Goal: Information Seeking & Learning: Learn about a topic

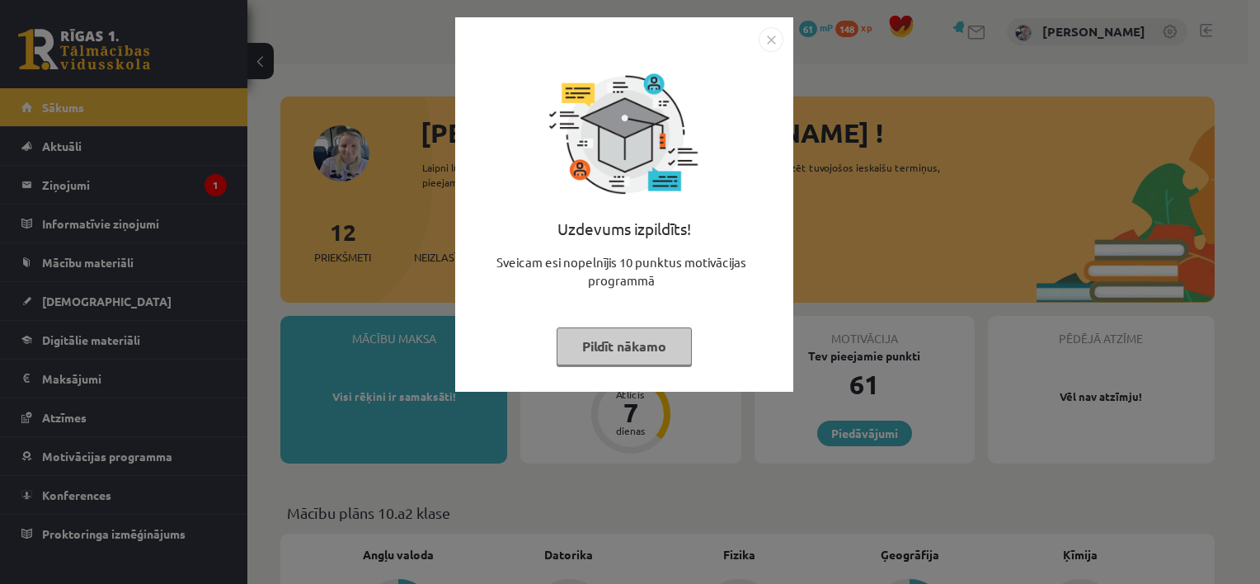
click at [603, 343] on button "Pildīt nākamo" at bounding box center [624, 346] width 135 height 38
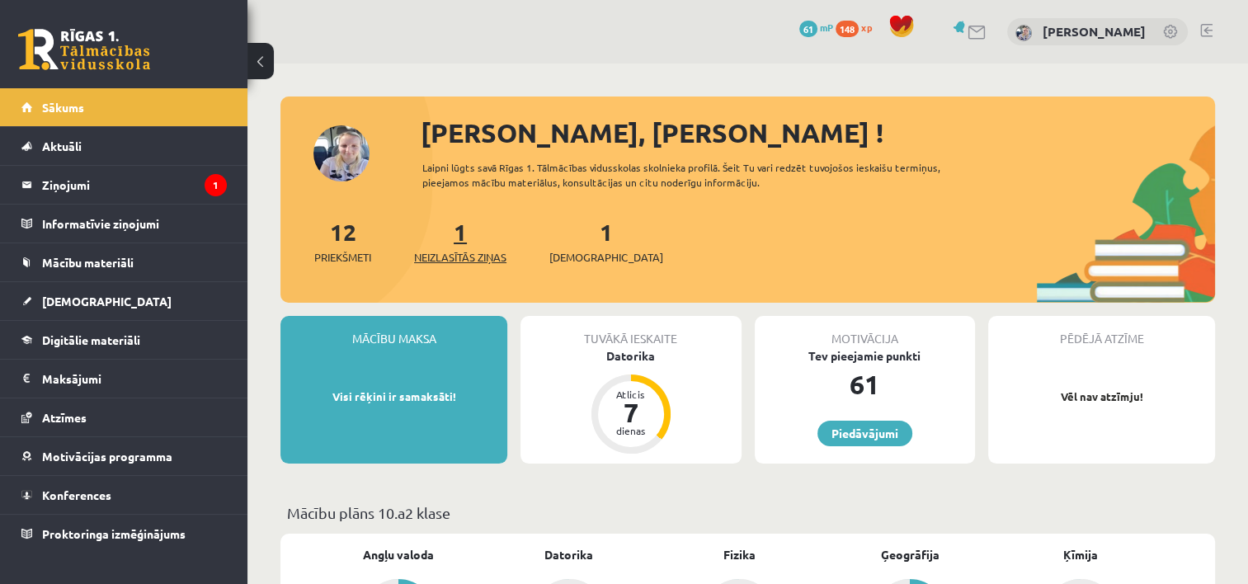
click at [479, 263] on span "Neizlasītās ziņas" at bounding box center [460, 257] width 92 height 16
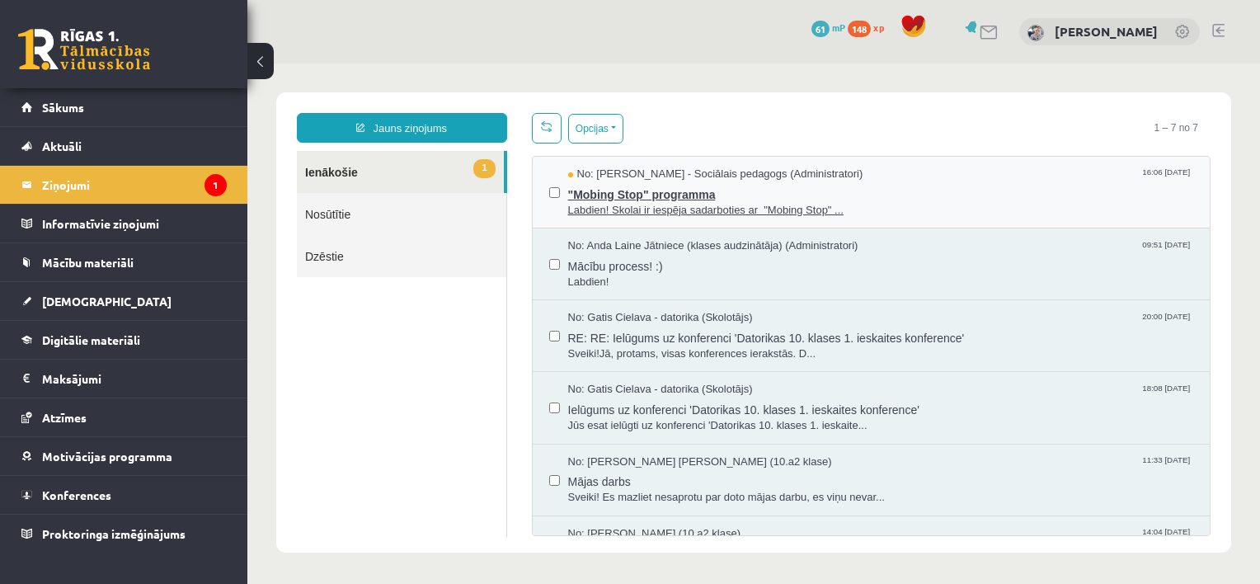
click at [678, 196] on span ""Mobing Stop" programma" at bounding box center [881, 192] width 626 height 21
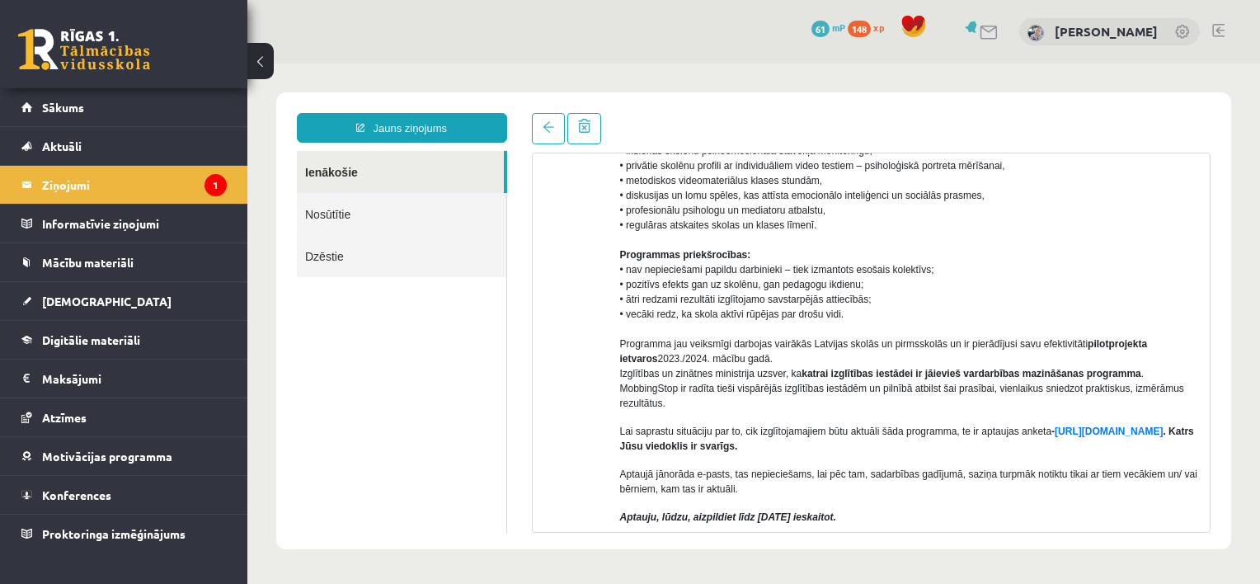
scroll to position [264, 0]
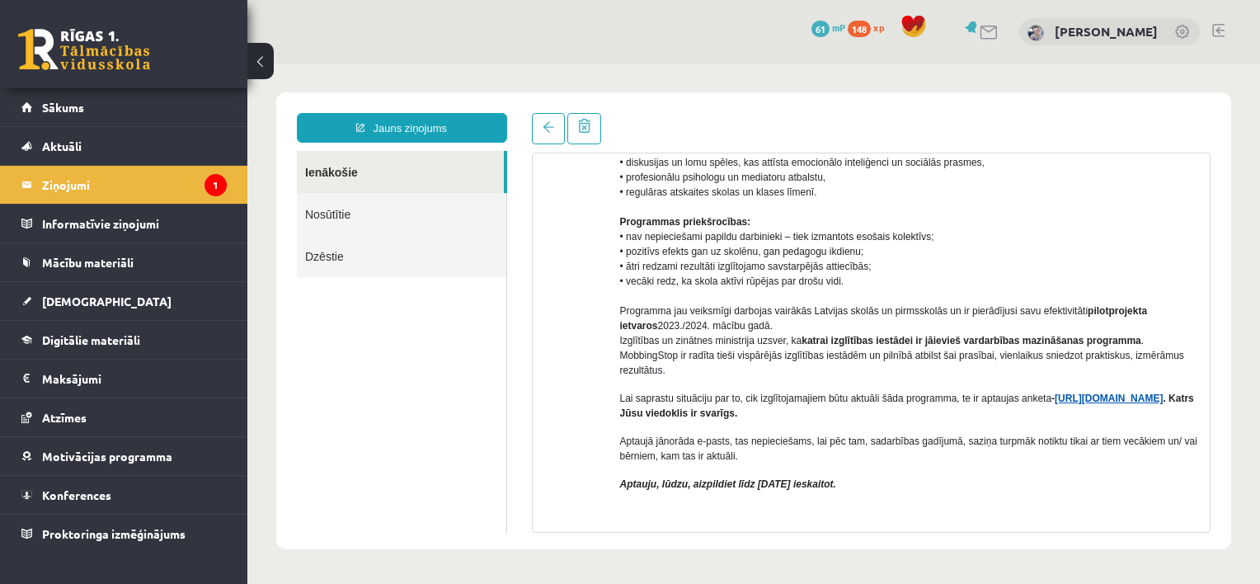
click at [1055, 404] on link "[URL][DOMAIN_NAME]" at bounding box center [1109, 399] width 108 height 12
click at [160, 176] on legend "Ziņojumi 1" at bounding box center [134, 185] width 185 height 38
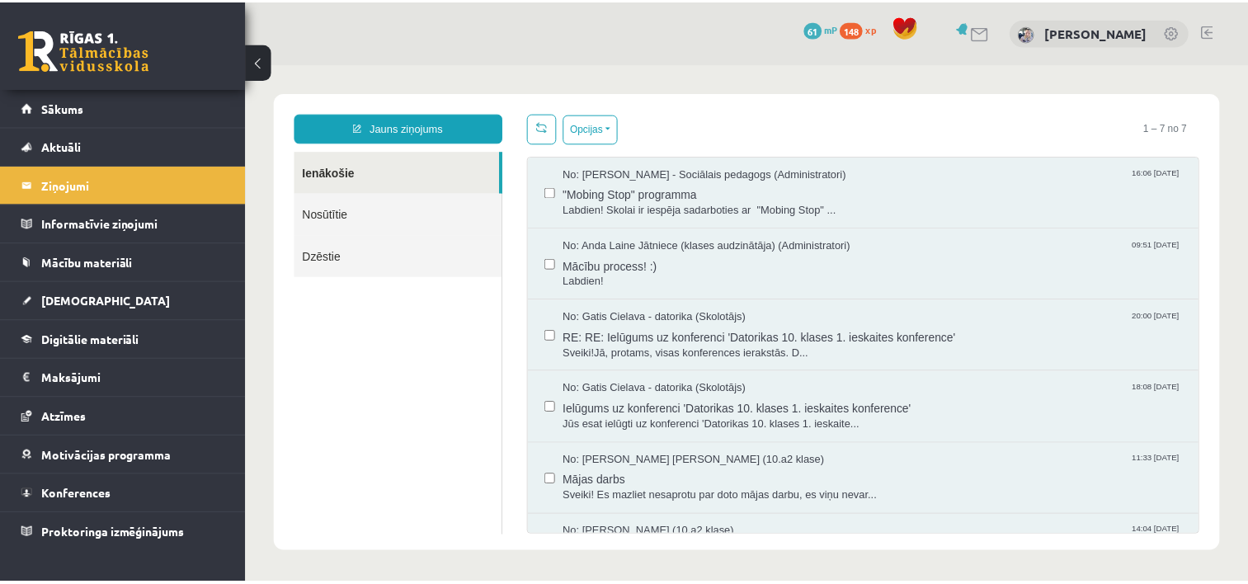
scroll to position [0, 0]
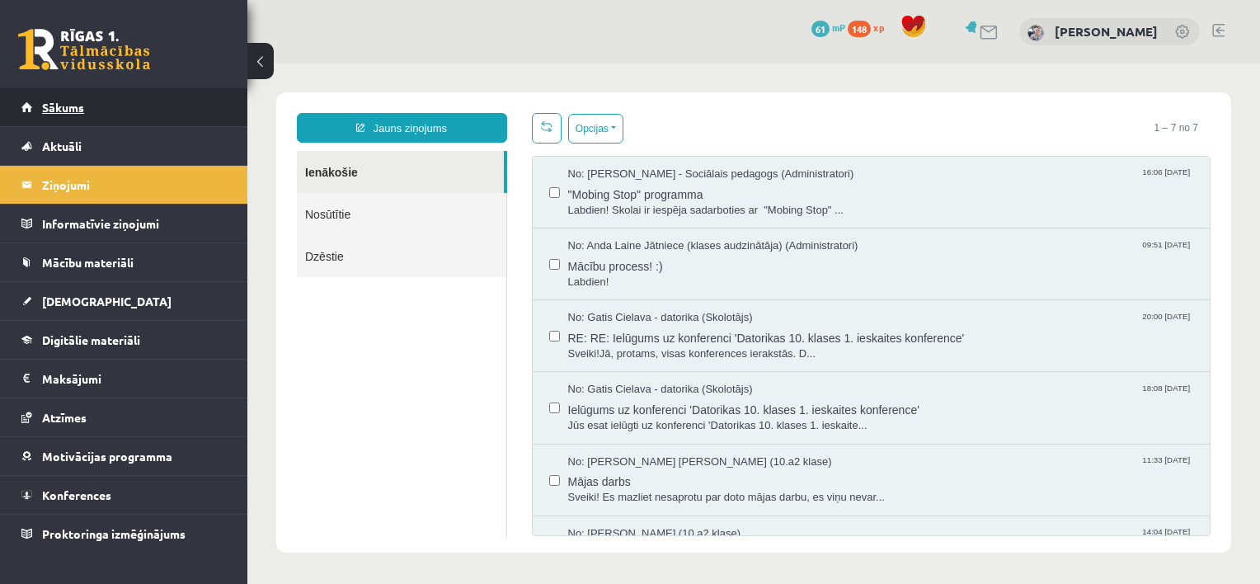
click at [208, 91] on link "Sākums" at bounding box center [123, 107] width 205 height 38
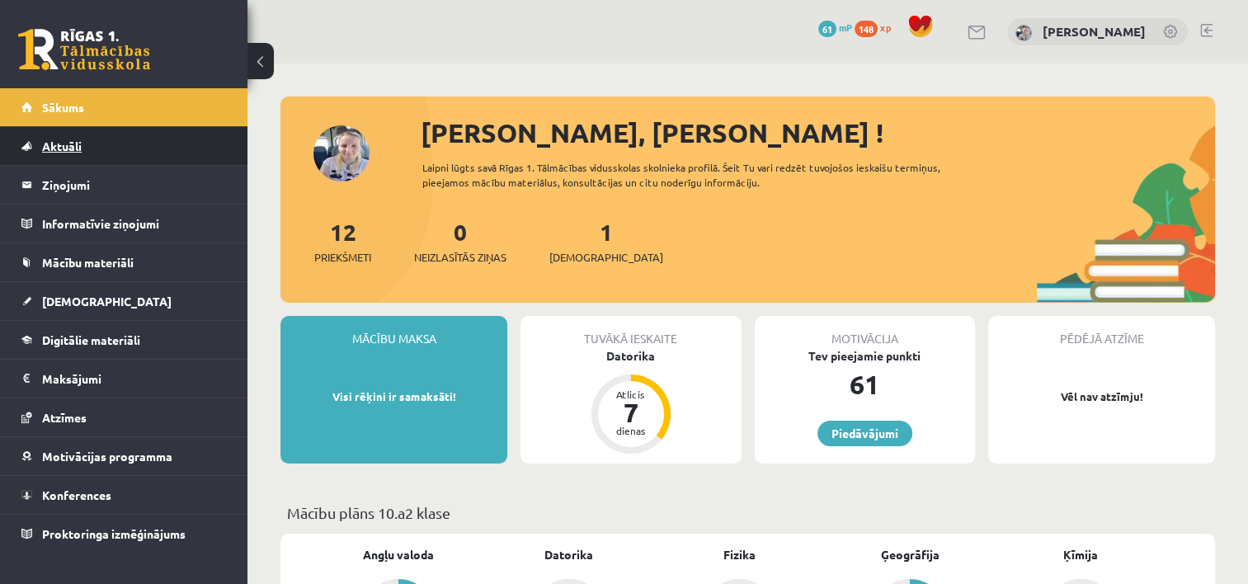
click at [102, 145] on link "Aktuāli" at bounding box center [123, 146] width 205 height 38
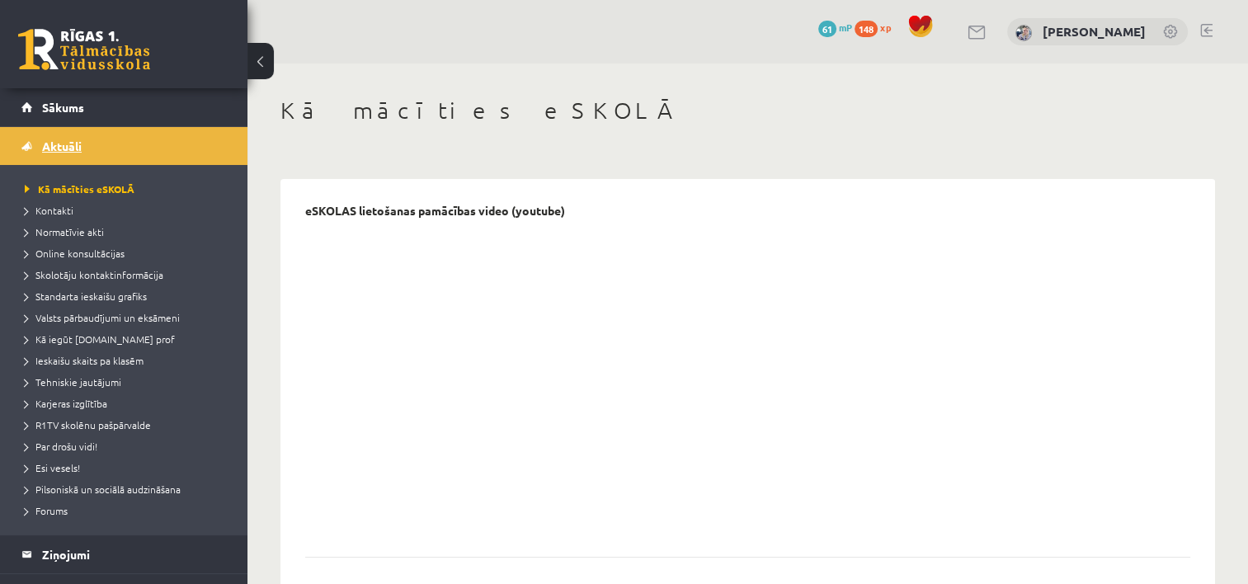
click at [102, 145] on link "Aktuāli" at bounding box center [123, 146] width 205 height 38
click at [56, 139] on link "Aktuāli" at bounding box center [123, 146] width 205 height 38
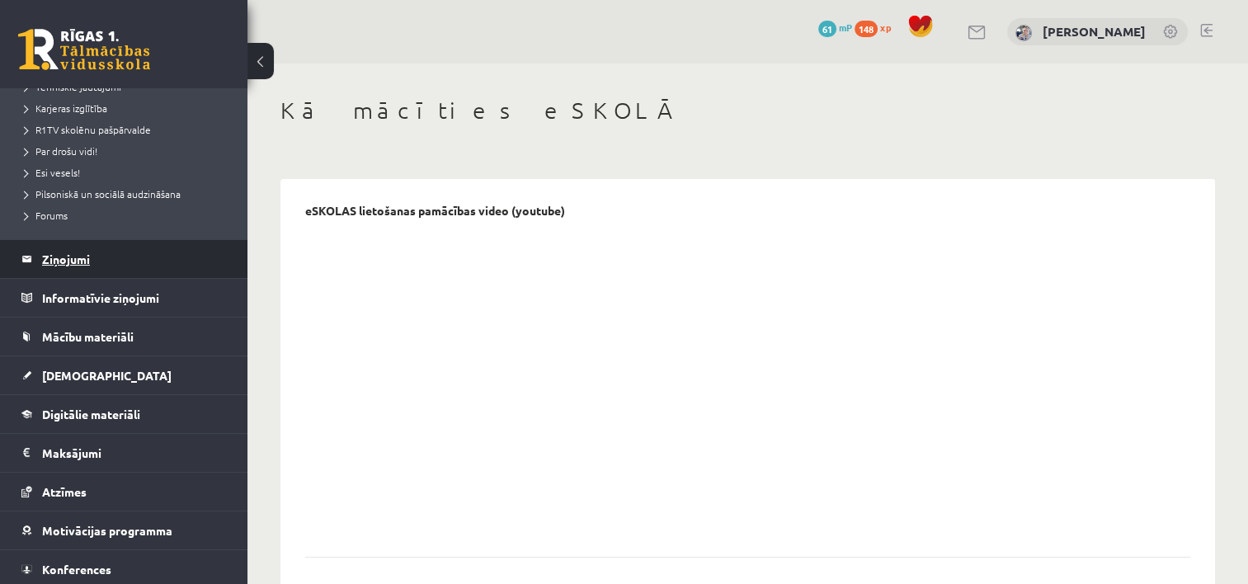
scroll to position [297, 0]
click at [28, 560] on link "Konferences" at bounding box center [123, 567] width 205 height 38
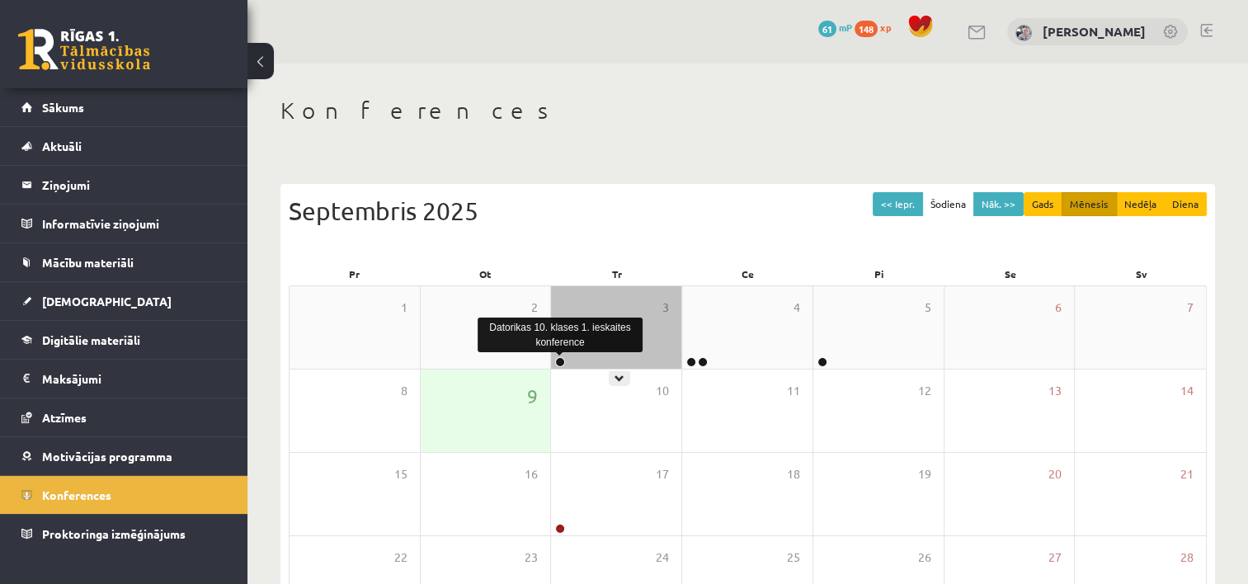
click at [562, 365] on link at bounding box center [560, 362] width 10 height 10
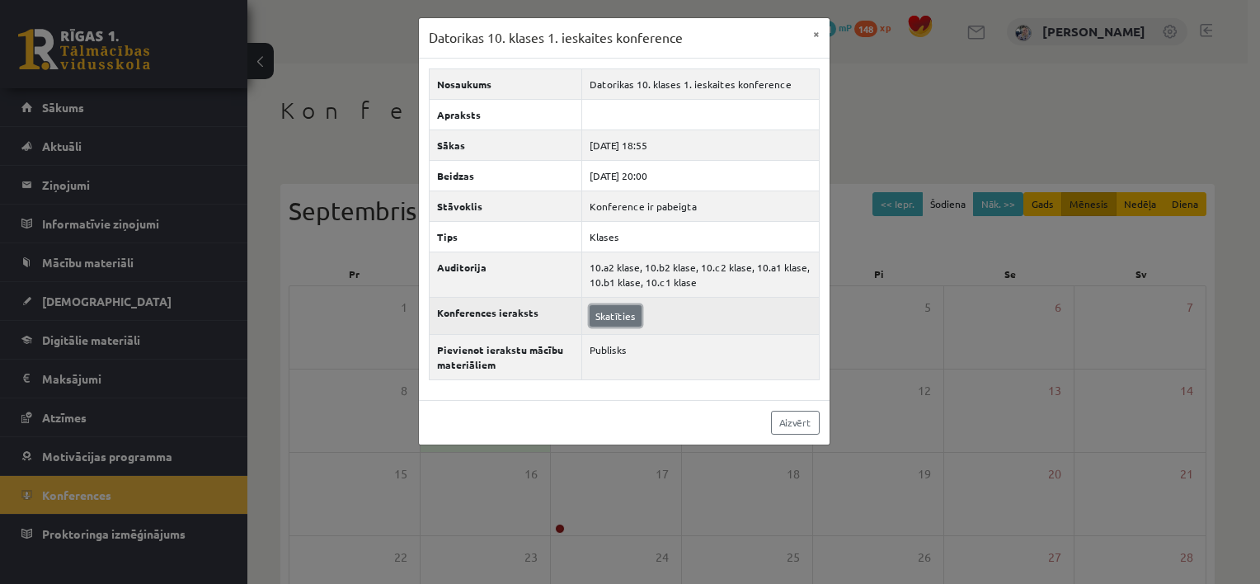
click at [627, 310] on link "Skatīties" at bounding box center [616, 315] width 52 height 21
